Goal: Task Accomplishment & Management: Manage account settings

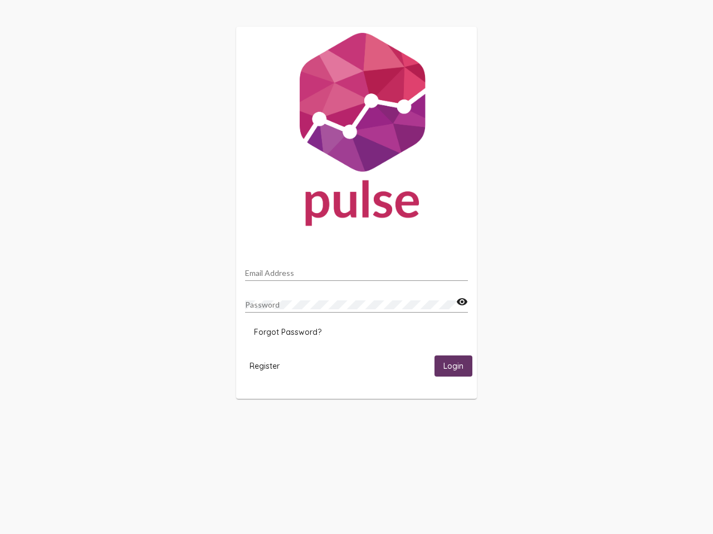
click at [356, 270] on input "Email Address" at bounding box center [356, 273] width 223 height 9
click at [461, 302] on mat-icon "visibility" at bounding box center [462, 302] width 12 height 13
click at [287, 332] on span "Forgot Password?" at bounding box center [287, 332] width 67 height 10
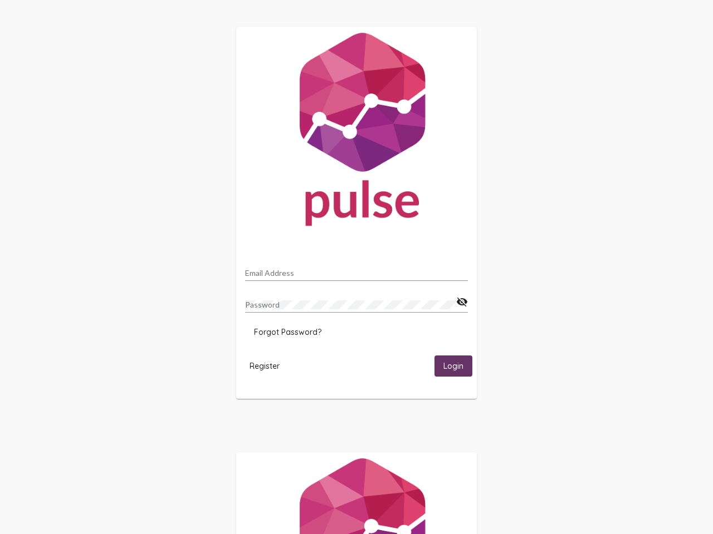
click at [264, 366] on span "Register" at bounding box center [264, 366] width 30 height 10
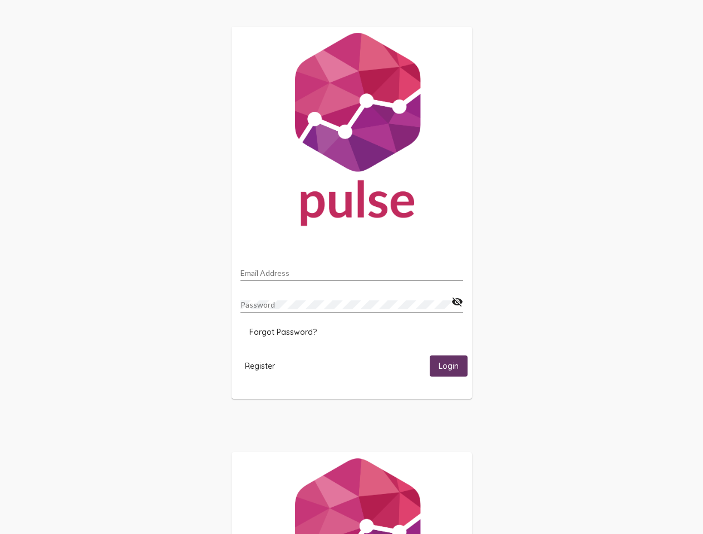
click at [453, 366] on span "Login" at bounding box center [449, 367] width 20 height 10
